Goal: Transaction & Acquisition: Purchase product/service

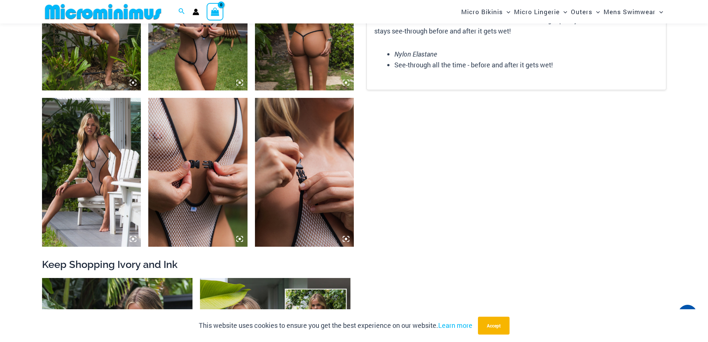
scroll to position [1067, 0]
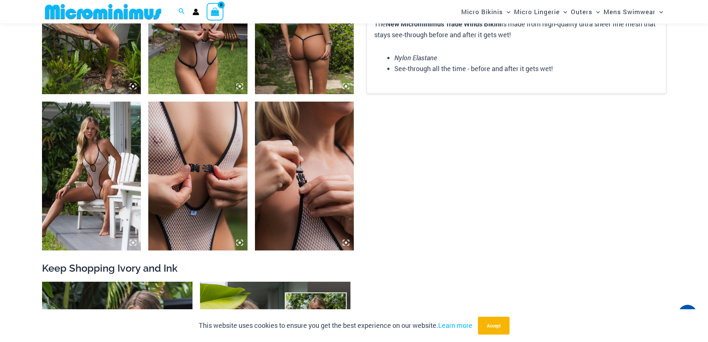
click at [86, 169] on img at bounding box center [91, 176] width 99 height 149
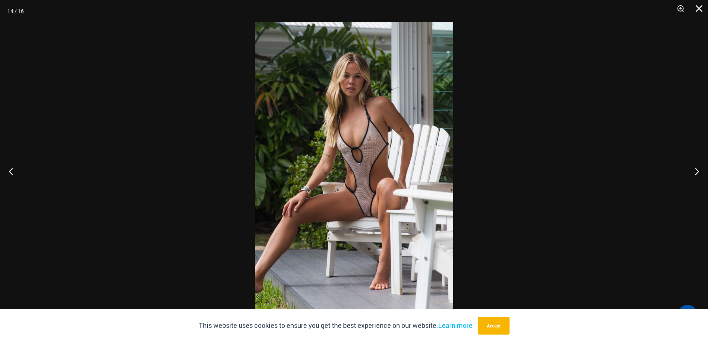
click at [394, 209] on img at bounding box center [354, 170] width 198 height 297
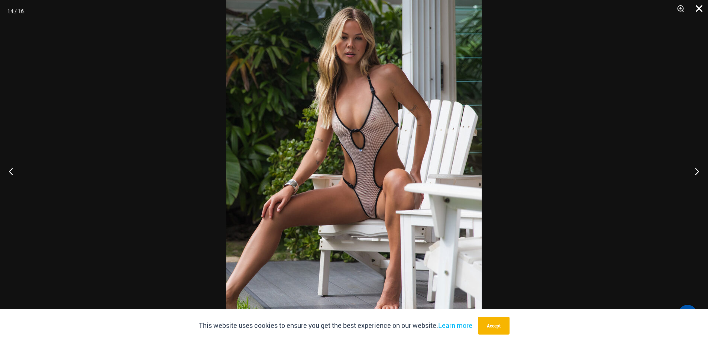
click at [699, 6] on button "Close" at bounding box center [697, 11] width 19 height 22
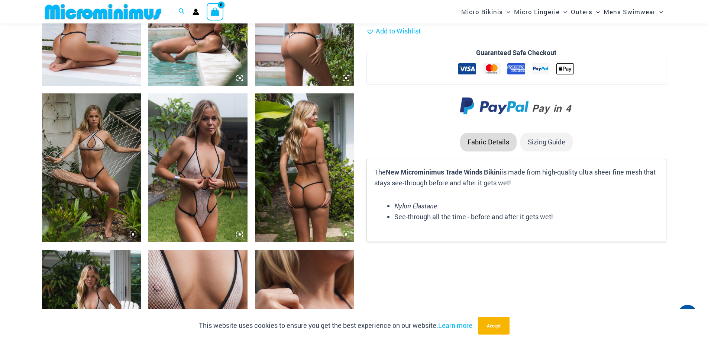
scroll to position [843, 0]
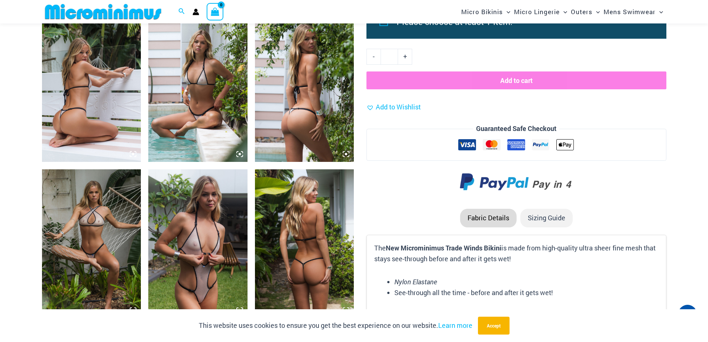
click at [188, 267] on img at bounding box center [197, 243] width 99 height 149
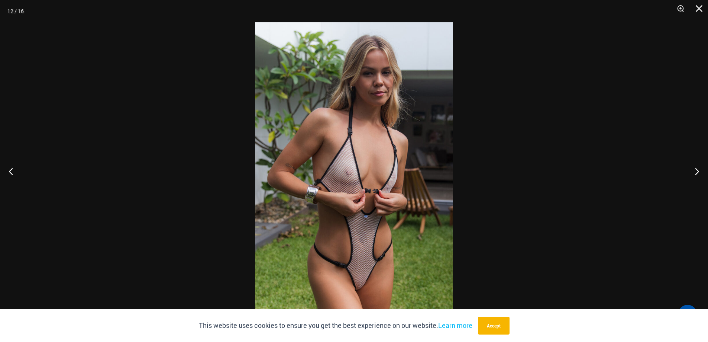
click at [360, 286] on img at bounding box center [354, 170] width 198 height 297
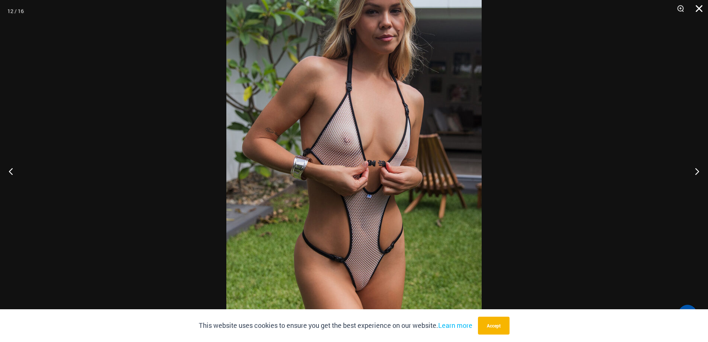
click at [700, 6] on button "Close" at bounding box center [697, 11] width 19 height 22
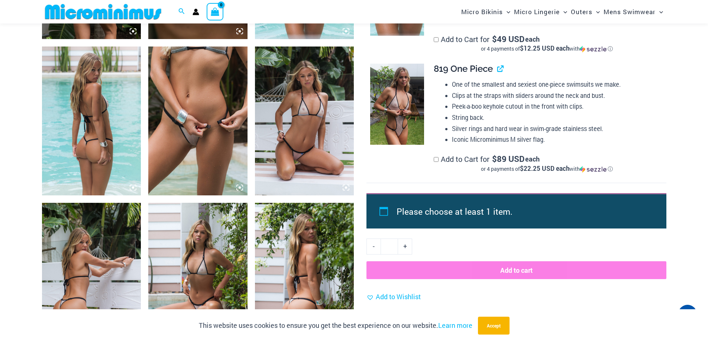
scroll to position [562, 0]
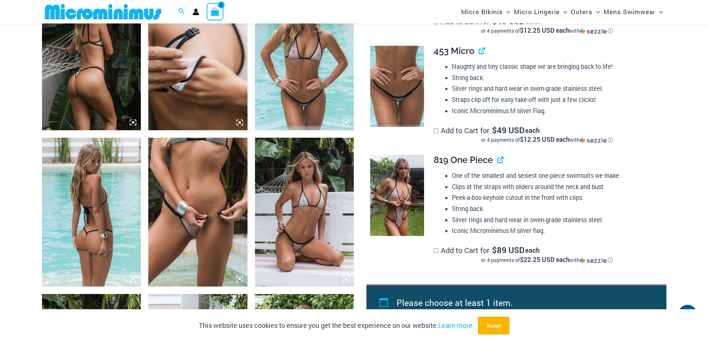
click at [207, 235] on img at bounding box center [197, 212] width 99 height 149
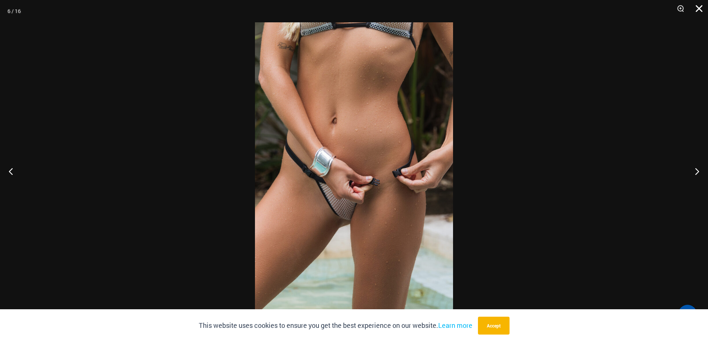
click at [698, 7] on button "Close" at bounding box center [697, 11] width 19 height 22
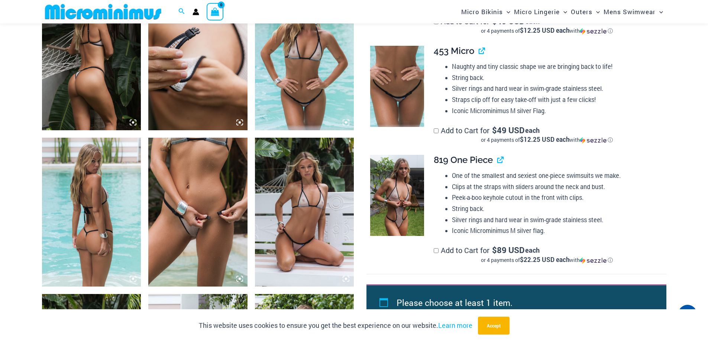
click at [98, 87] on img at bounding box center [91, 55] width 99 height 149
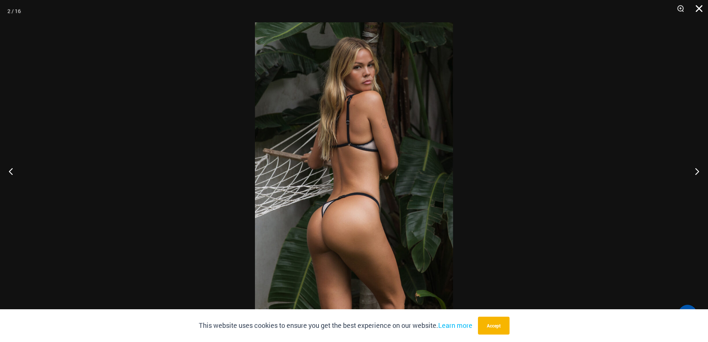
click at [701, 8] on button "Close" at bounding box center [697, 11] width 19 height 22
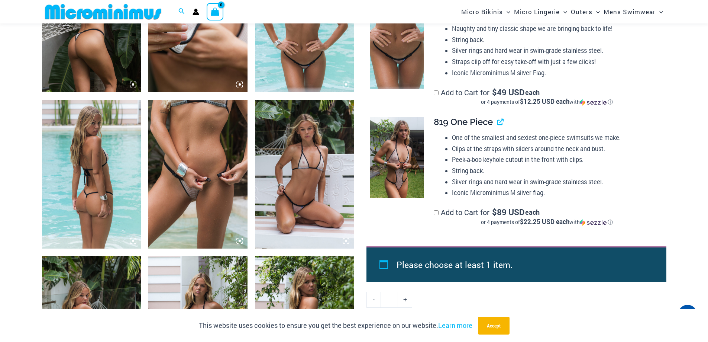
scroll to position [627, 0]
